Goal: Navigation & Orientation: Find specific page/section

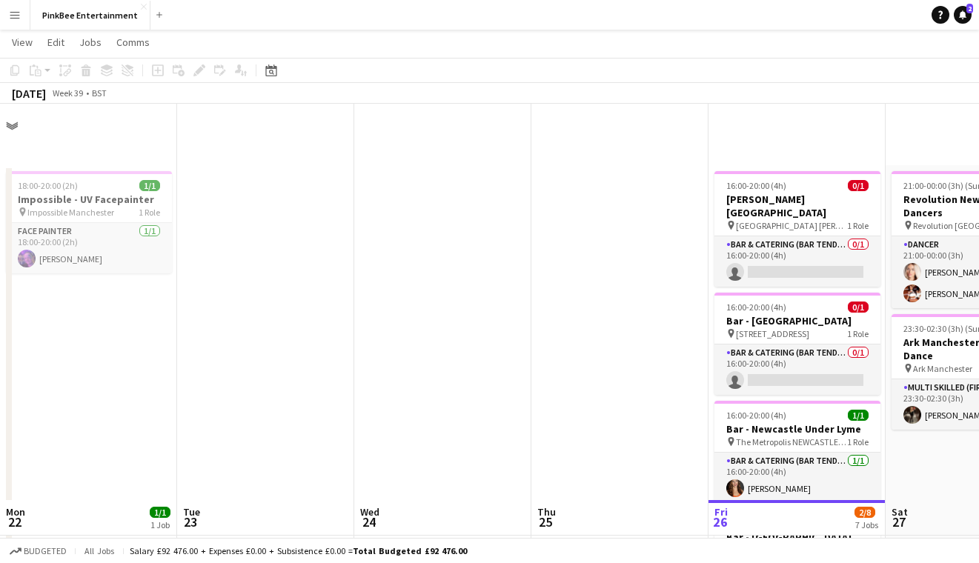
scroll to position [0, 478]
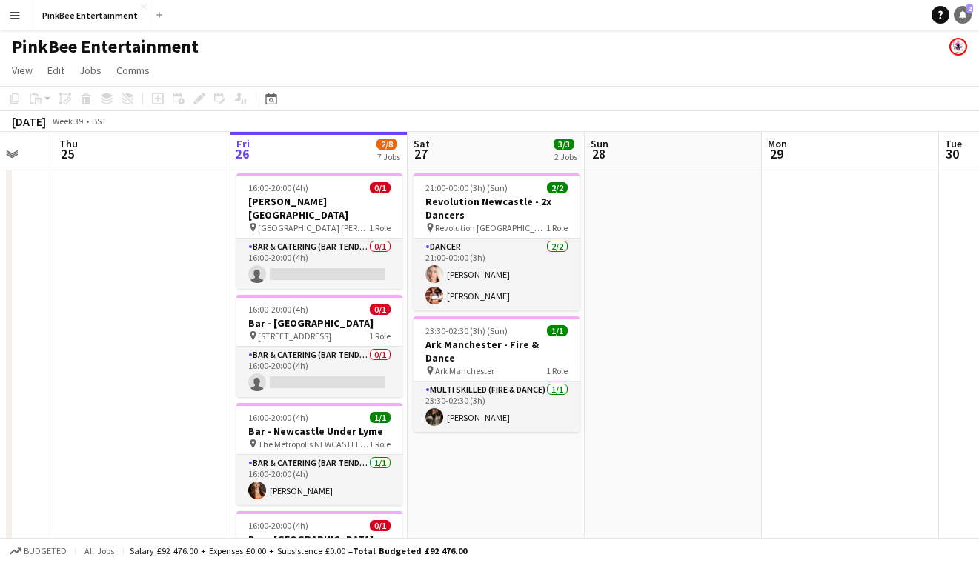
click at [962, 15] on icon at bounding box center [962, 13] width 7 height 7
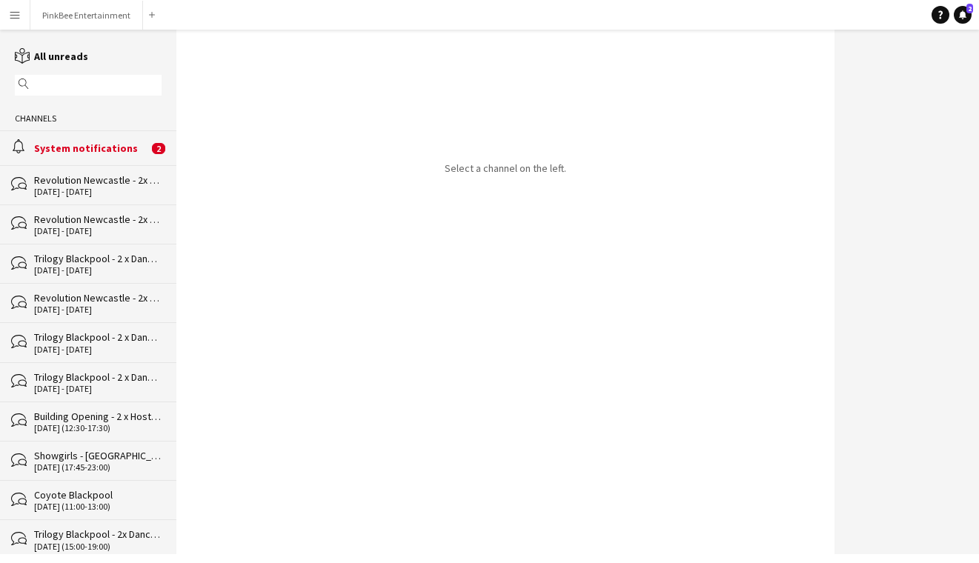
click at [117, 149] on div "System notifications" at bounding box center [91, 147] width 114 height 13
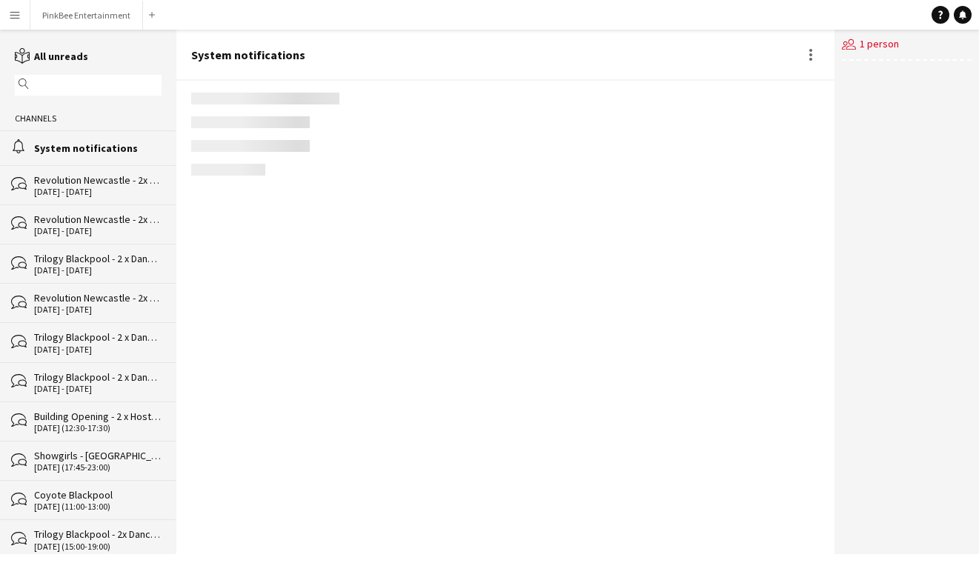
scroll to position [2225, 0]
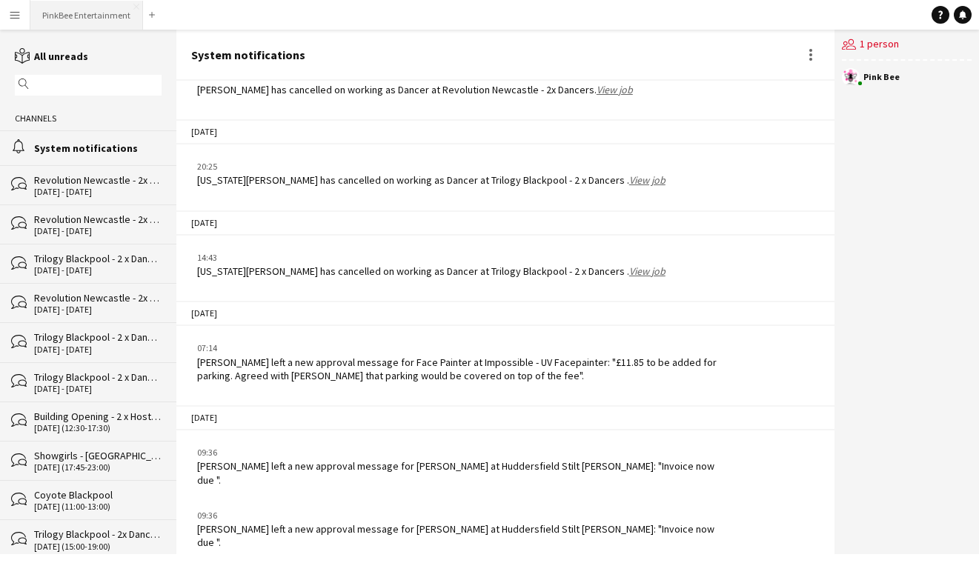
click at [99, 8] on button "PinkBee Entertainment Close" at bounding box center [86, 15] width 113 height 29
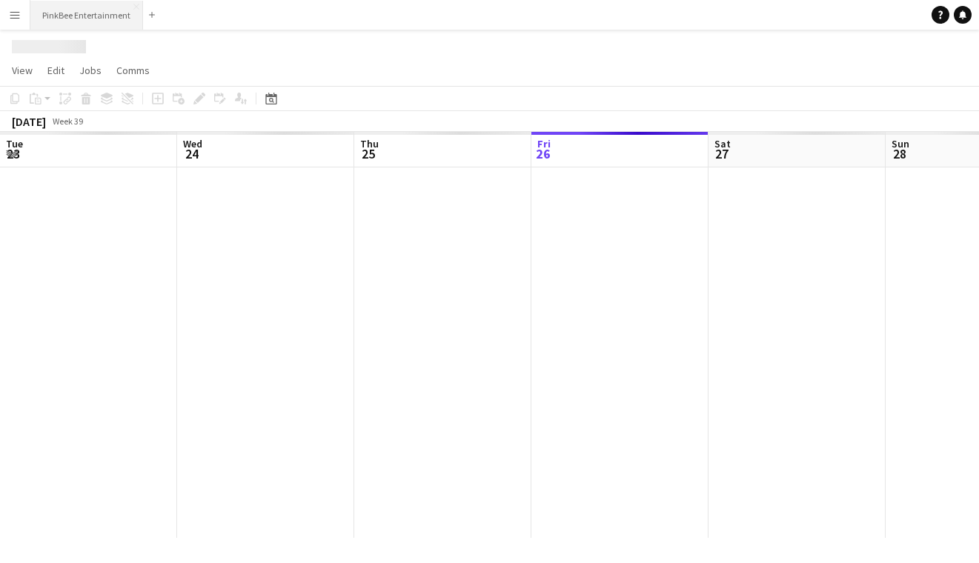
scroll to position [0, 354]
